Goal: Information Seeking & Learning: Compare options

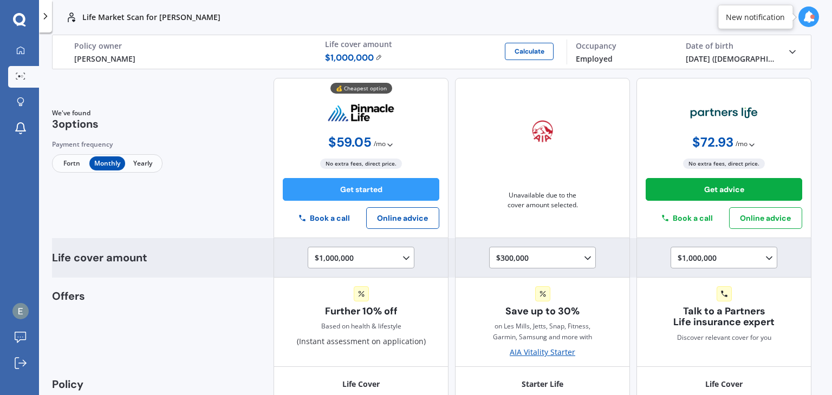
click at [401, 261] on icon at bounding box center [406, 258] width 11 height 11
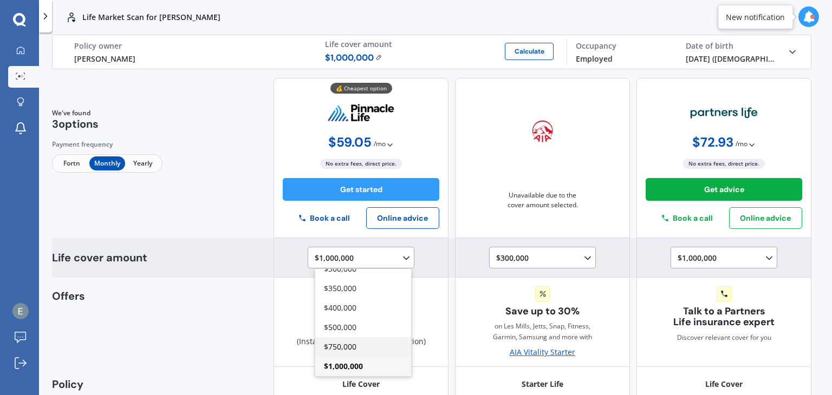
click at [324, 349] on span "$750,000" at bounding box center [340, 347] width 32 height 10
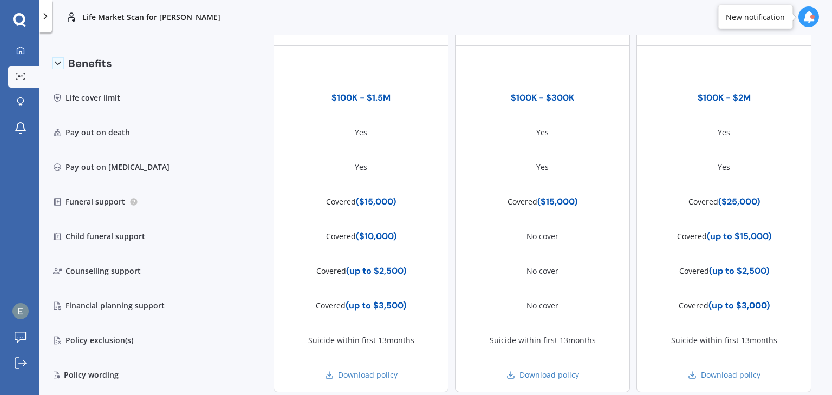
scroll to position [389, 0]
